Goal: Task Accomplishment & Management: Manage account settings

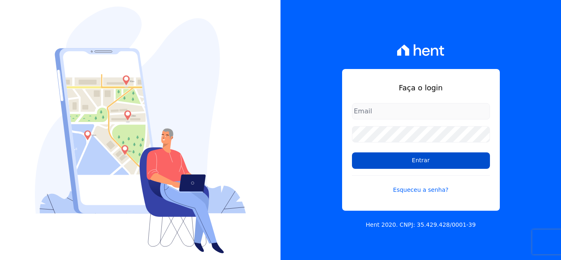
type input "[EMAIL_ADDRESS][DOMAIN_NAME]"
click at [416, 166] on input "Entrar" at bounding box center [421, 160] width 138 height 16
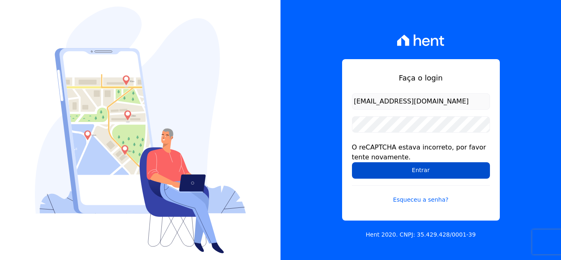
click at [404, 168] on input "Entrar" at bounding box center [421, 170] width 138 height 16
click at [410, 173] on input "Entrar" at bounding box center [421, 170] width 138 height 16
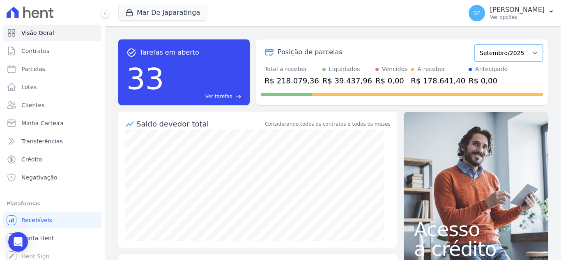
click at [532, 51] on select "Outubro/2020 Novembro/2020 Dezembro/2020 Janeiro/2021 Fevereiro/2021 Março/2021…" at bounding box center [509, 52] width 69 height 17
click at [453, 32] on div "task_alt Tarefas em aberto 33 Ver tarefas east Posição de parcelas Outubro/2020…" at bounding box center [333, 143] width 456 height 234
click at [515, 14] on p "Ver opções" at bounding box center [517, 17] width 55 height 7
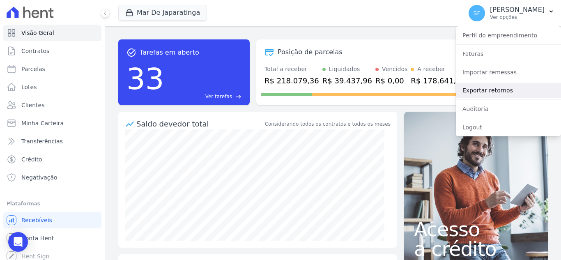
click at [509, 89] on link "Exportar retornos" at bounding box center [508, 90] width 105 height 15
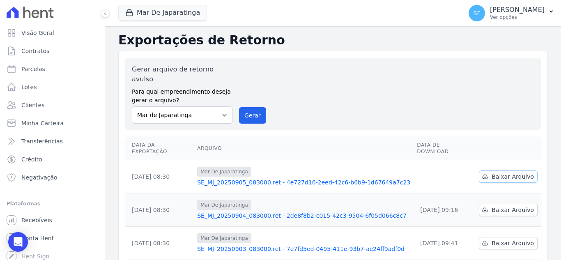
click at [495, 171] on link "Baixar Arquivo" at bounding box center [508, 177] width 59 height 12
click at [57, 126] on span "Minha Carteira" at bounding box center [42, 123] width 42 height 8
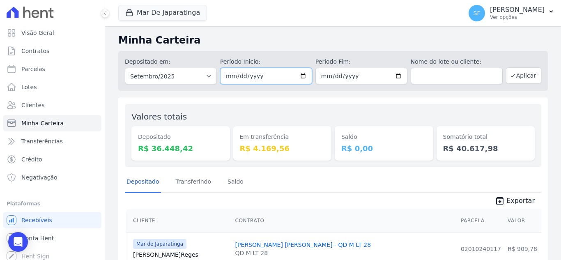
click at [273, 77] on input "2025-09-01" at bounding box center [266, 76] width 92 height 16
click at [302, 76] on input "2025-09-01" at bounding box center [266, 76] width 92 height 16
type input "2025-09-04"
click at [396, 79] on input "2025-09-30" at bounding box center [362, 76] width 92 height 16
type input "2025-09-04"
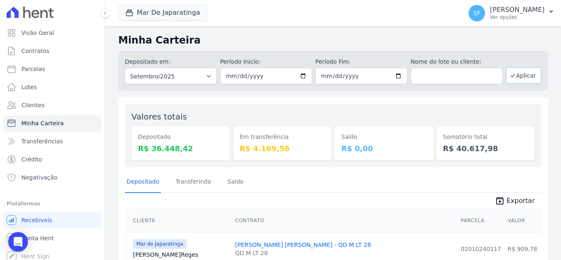
click at [506, 80] on button "Aplicar" at bounding box center [523, 75] width 35 height 16
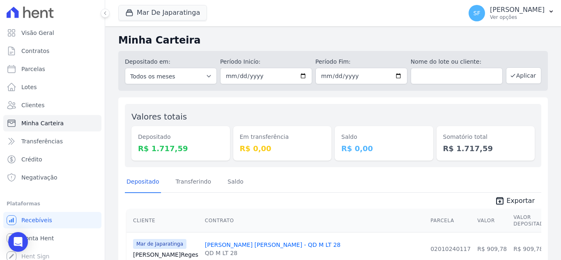
scroll to position [79, 0]
